Goal: Navigation & Orientation: Find specific page/section

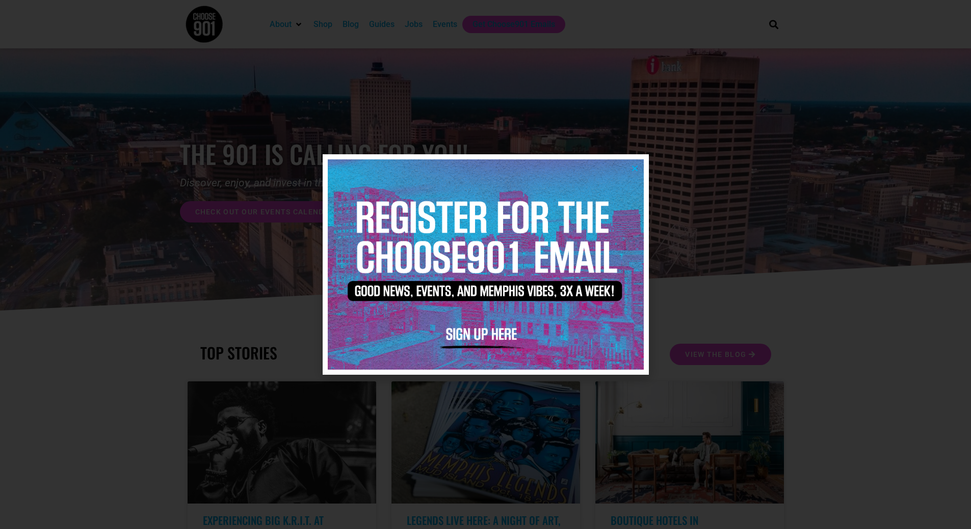
click at [636, 171] on icon "Close" at bounding box center [635, 169] width 8 height 8
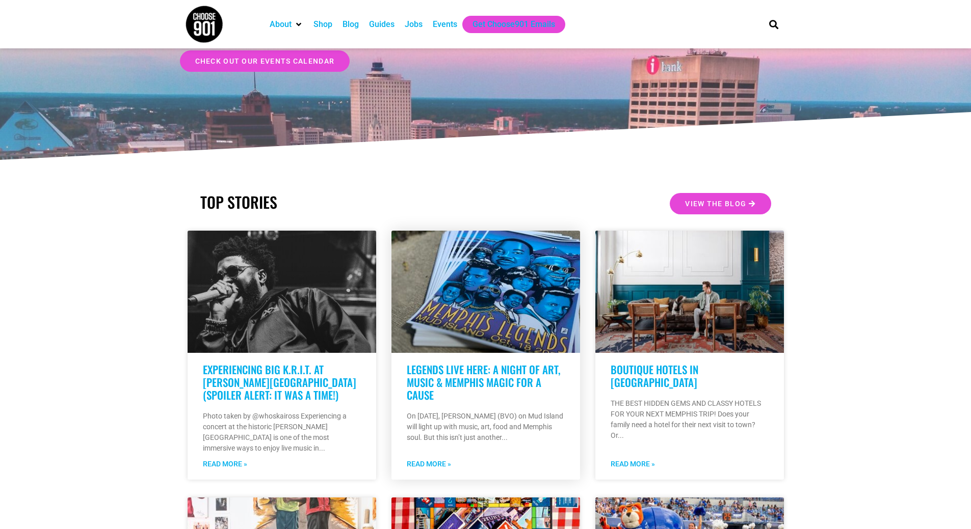
scroll to position [153, 0]
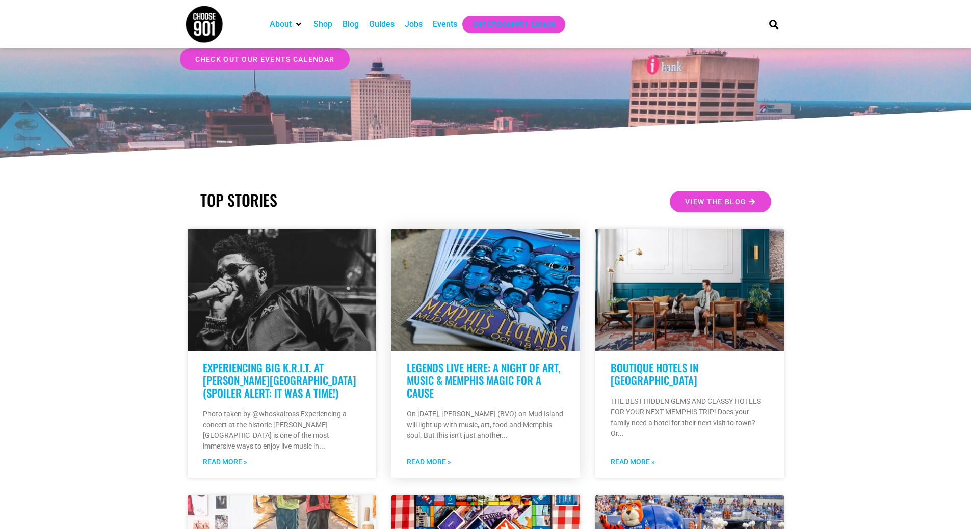
click at [472, 379] on link "LEGENDS LIVE HERE: A NIGHT OF ART, MUSIC & MEMPHIS MAGIC FOR A CAUSE" at bounding box center [483, 380] width 153 height 41
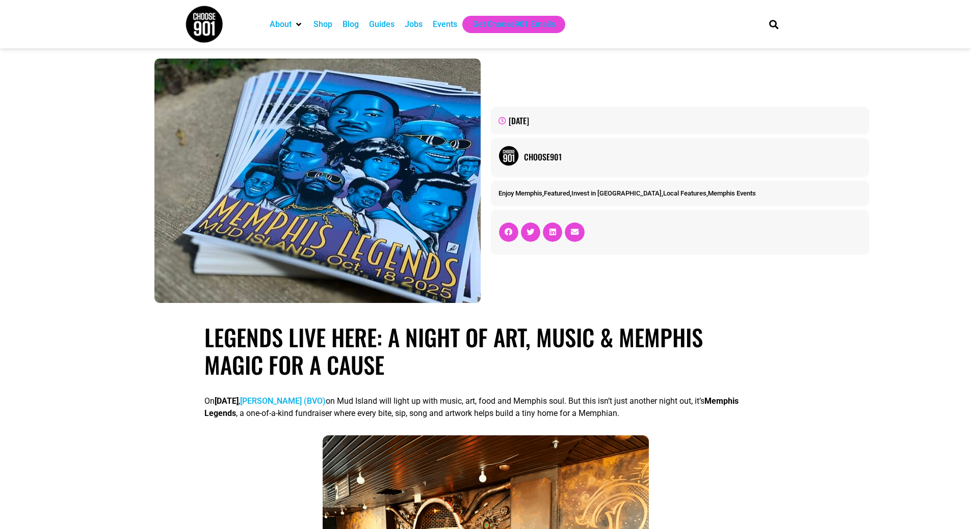
click at [350, 23] on div "Blog" at bounding box center [350, 24] width 16 height 12
